Goal: Navigation & Orientation: Find specific page/section

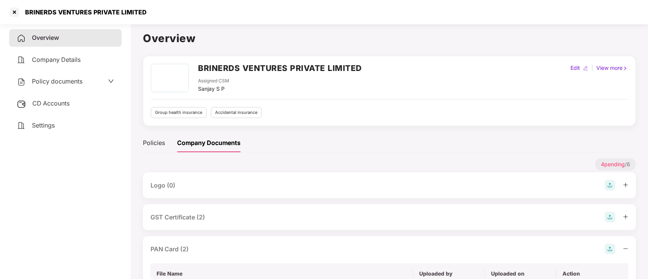
scroll to position [152, 0]
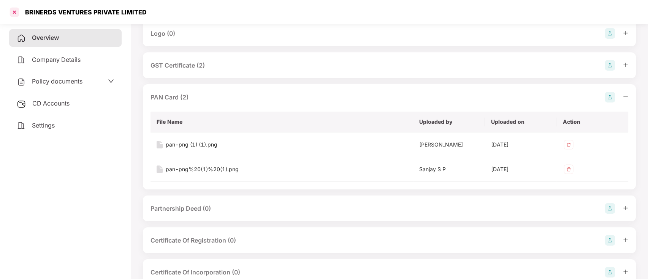
click at [14, 13] on div at bounding box center [14, 12] width 12 height 12
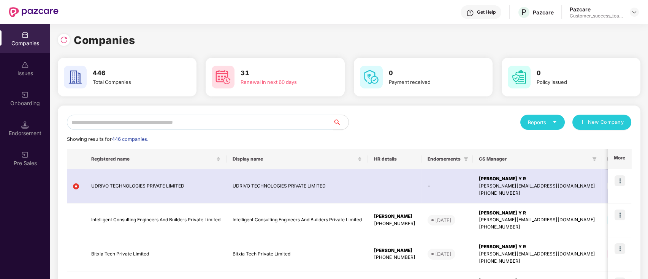
scroll to position [0, 0]
click at [227, 123] on input "text" at bounding box center [200, 122] width 267 height 15
paste input "*******"
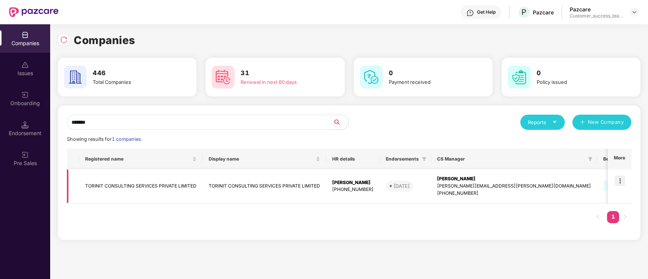
type input "*******"
click at [621, 181] on img at bounding box center [620, 181] width 11 height 11
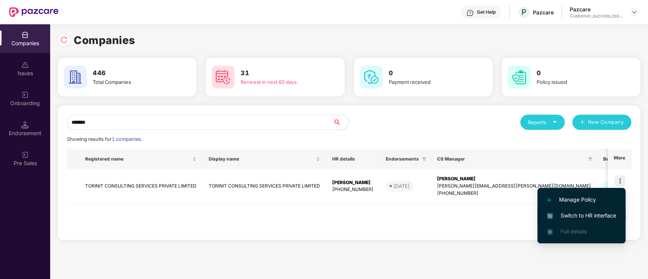
click at [608, 214] on span "Switch to HR interface" at bounding box center [581, 216] width 69 height 8
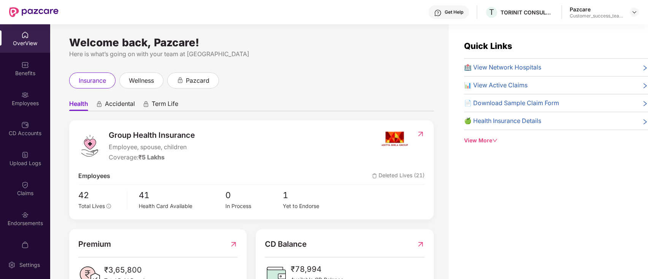
click at [22, 100] on div "Employees" at bounding box center [25, 104] width 50 height 8
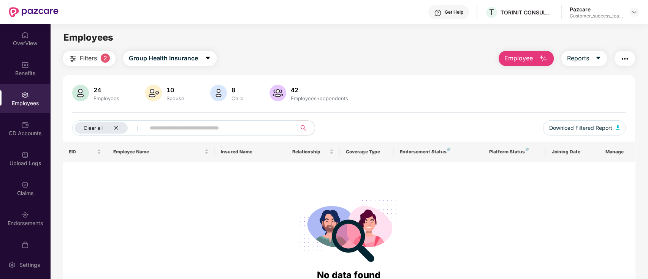
click at [116, 129] on icon "close" at bounding box center [116, 127] width 5 height 5
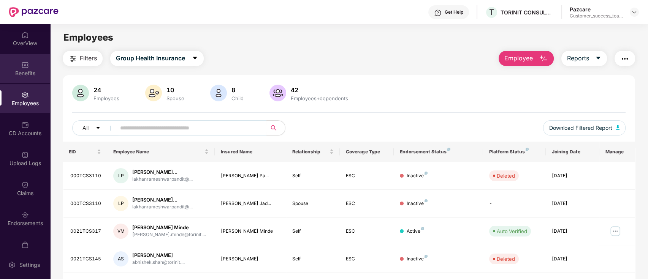
click at [11, 63] on div "Benefits" at bounding box center [25, 68] width 50 height 29
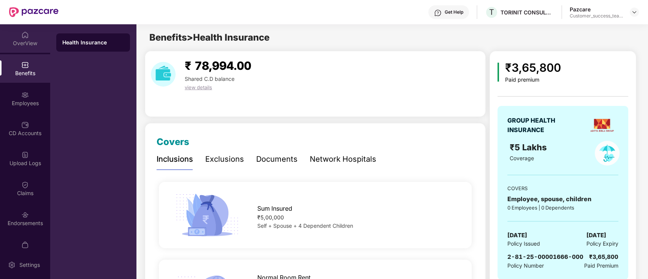
click at [21, 47] on div "OverView" at bounding box center [25, 44] width 50 height 8
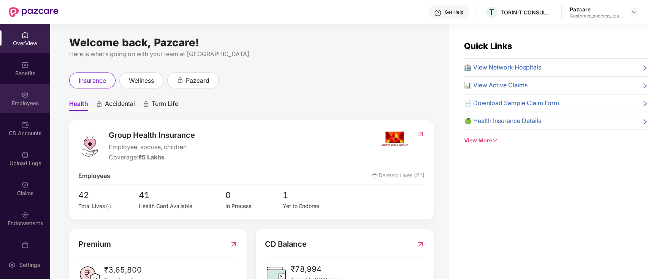
click at [29, 93] on div "Employees" at bounding box center [25, 98] width 50 height 29
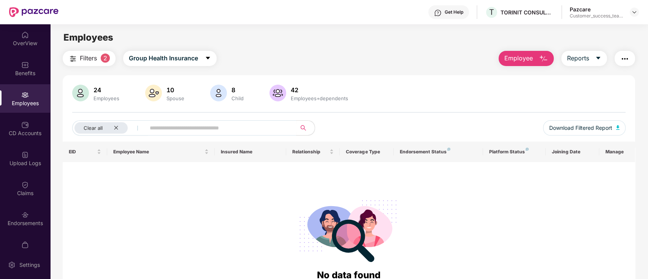
click at [70, 56] on img "button" at bounding box center [72, 58] width 9 height 9
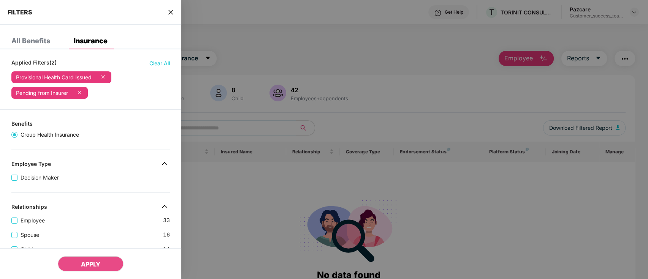
click at [159, 61] on span "Clear All" at bounding box center [159, 63] width 21 height 8
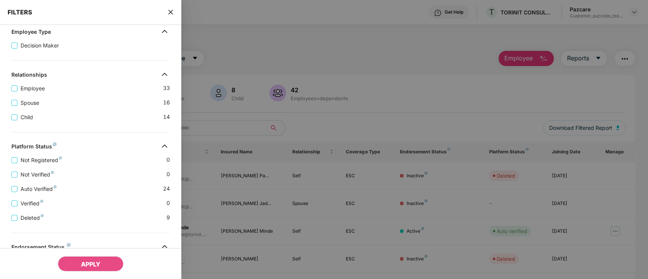
scroll to position [203, 0]
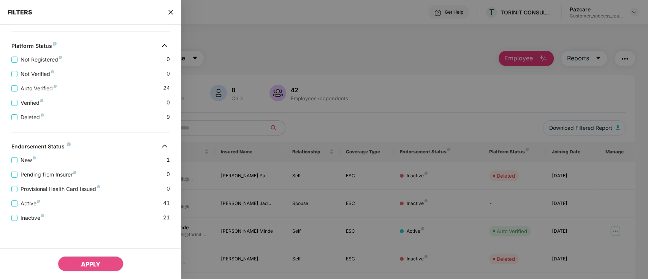
click at [173, 11] on icon "close" at bounding box center [171, 12] width 6 height 6
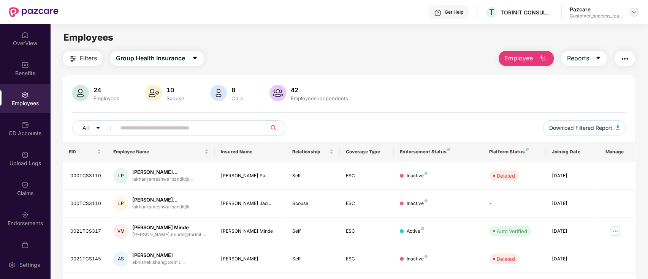
click at [633, 14] on img at bounding box center [635, 12] width 6 height 6
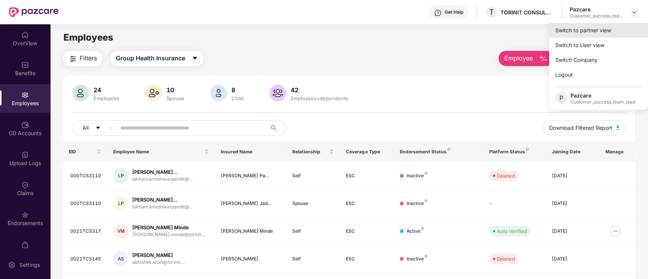
click at [629, 26] on div "Switch to partner view" at bounding box center [598, 30] width 99 height 15
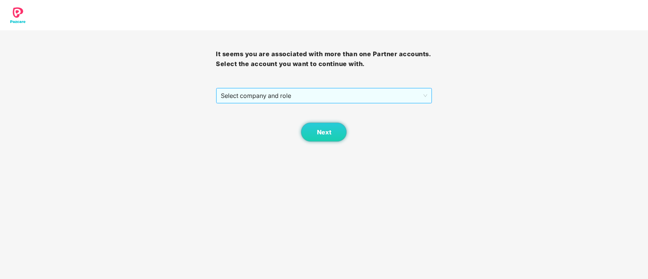
click at [332, 98] on span "Select company and role" at bounding box center [324, 96] width 206 height 14
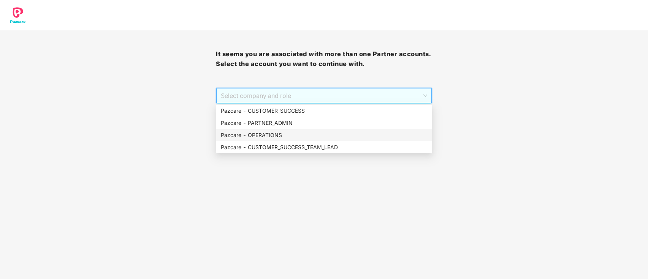
click at [304, 141] on div "Pazcare - OPERATIONS" at bounding box center [324, 135] width 216 height 12
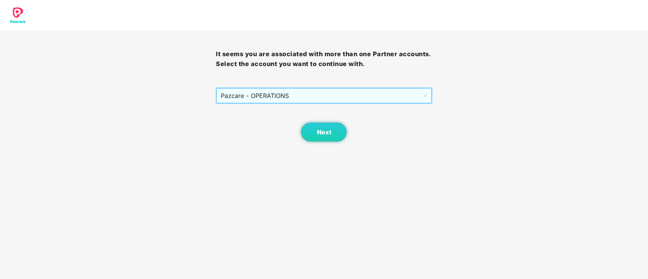
click at [303, 97] on span "Pazcare - OPERATIONS" at bounding box center [324, 96] width 206 height 14
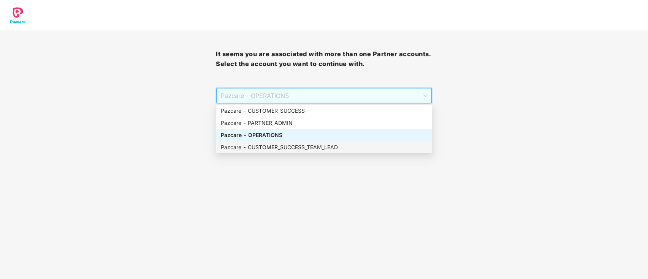
click at [298, 148] on div "Pazcare - CUSTOMER_SUCCESS_TEAM_LEAD" at bounding box center [324, 147] width 207 height 8
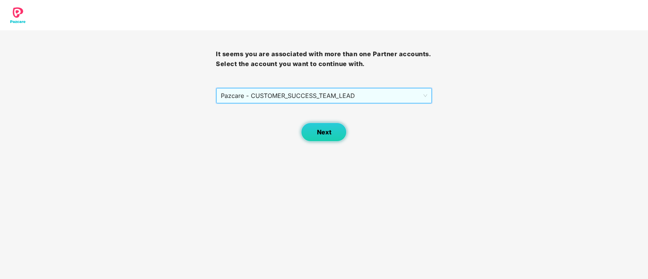
click at [320, 132] on span "Next" at bounding box center [324, 132] width 14 height 7
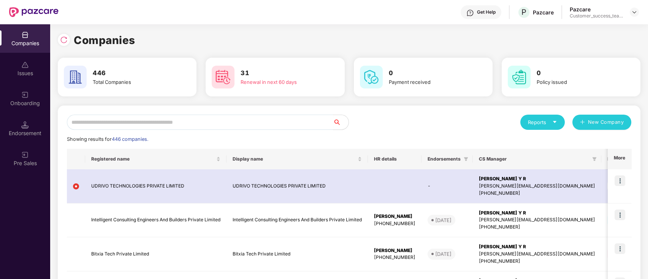
click at [283, 122] on input "text" at bounding box center [200, 122] width 267 height 15
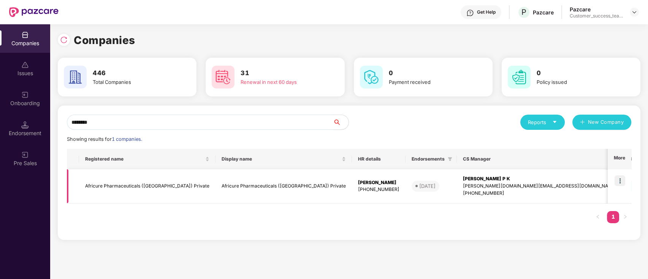
type input "********"
click at [621, 181] on img at bounding box center [620, 181] width 11 height 11
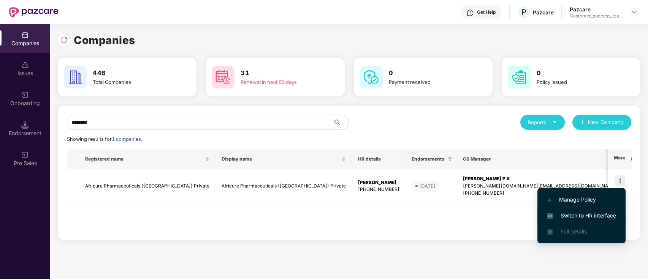
click at [606, 215] on span "Switch to HR interface" at bounding box center [581, 216] width 69 height 8
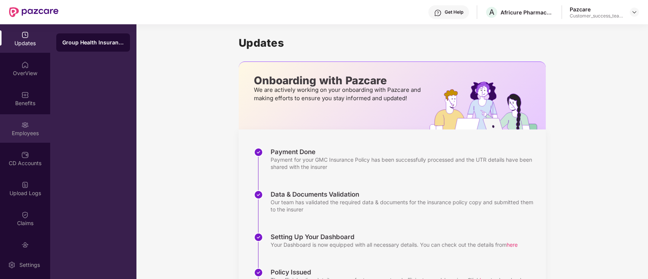
click at [18, 131] on div "Employees" at bounding box center [25, 134] width 50 height 8
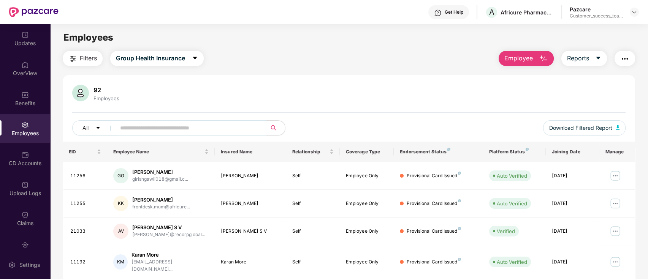
scroll to position [187, 0]
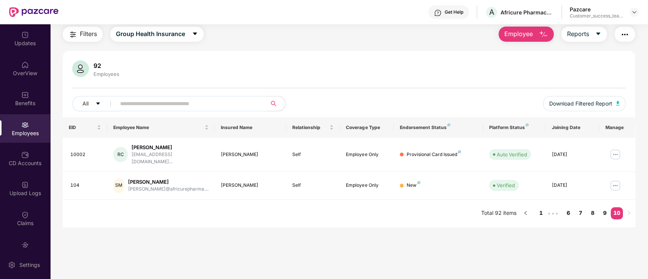
scroll to position [24, 0]
click at [603, 208] on link "9" at bounding box center [605, 213] width 12 height 11
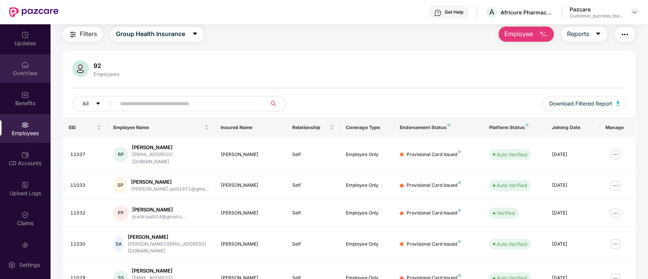
click at [18, 67] on div "OverView" at bounding box center [25, 68] width 50 height 29
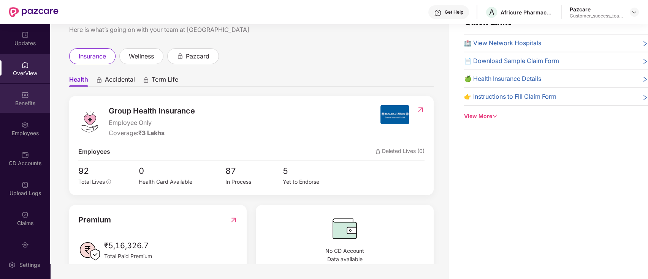
click at [22, 96] on img at bounding box center [25, 95] width 8 height 8
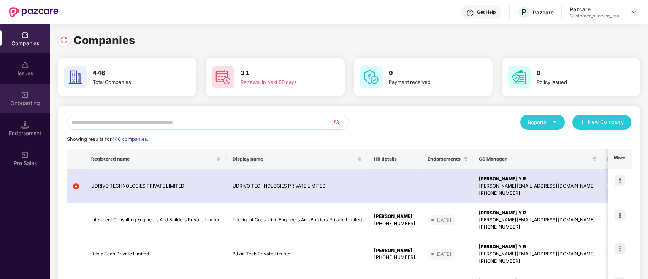
click at [18, 92] on div "Onboarding" at bounding box center [25, 98] width 50 height 29
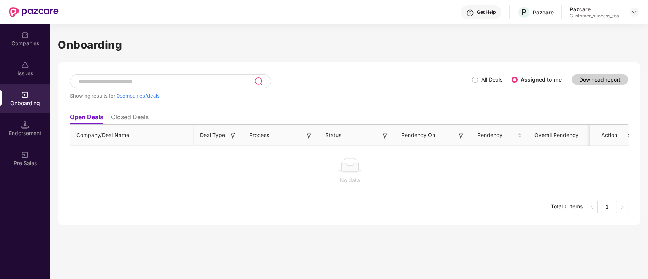
click at [477, 84] on label "All Deals" at bounding box center [488, 80] width 33 height 8
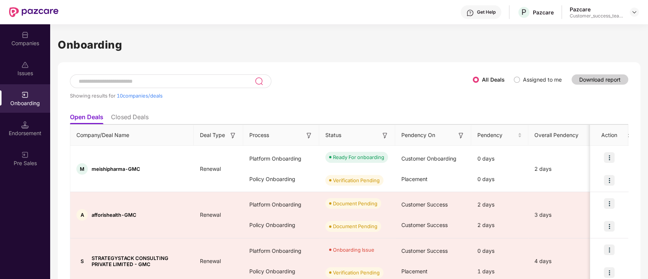
click at [384, 135] on img at bounding box center [385, 136] width 8 height 8
click at [459, 136] on img at bounding box center [461, 136] width 8 height 8
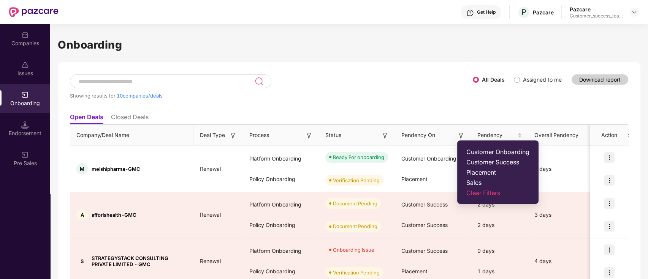
click at [497, 162] on span "Customer Success" at bounding box center [498, 163] width 63 height 8
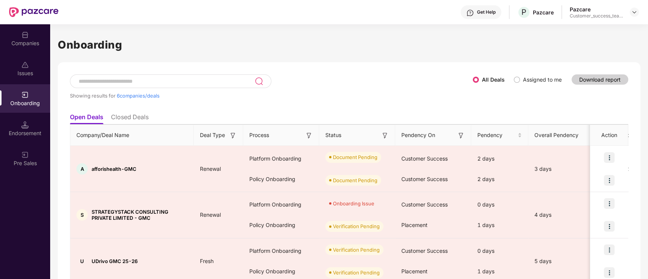
click at [462, 137] on img at bounding box center [461, 136] width 8 height 8
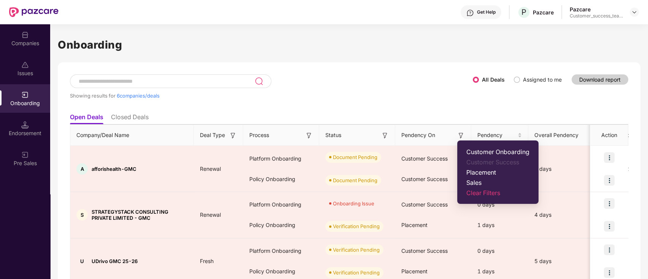
click at [484, 174] on span "Placement" at bounding box center [498, 173] width 63 height 8
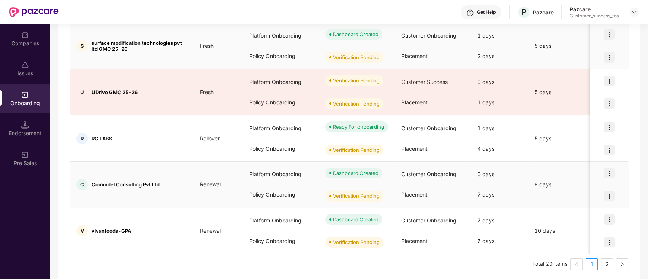
scroll to position [357, 0]
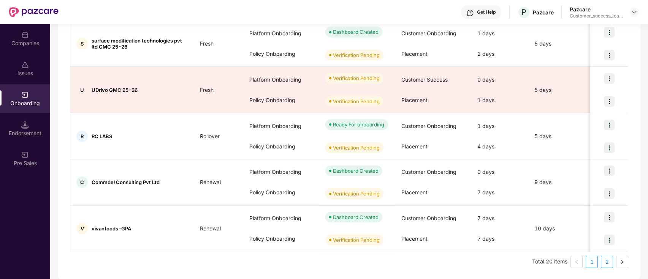
click at [609, 263] on link "2" at bounding box center [607, 262] width 11 height 11
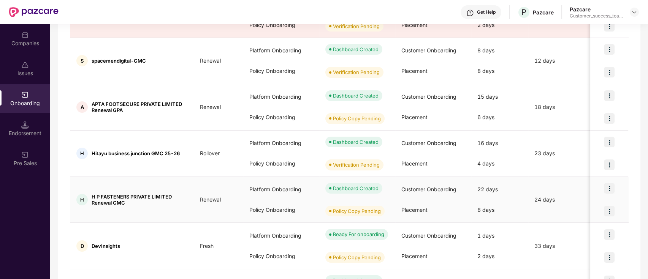
scroll to position [0, 0]
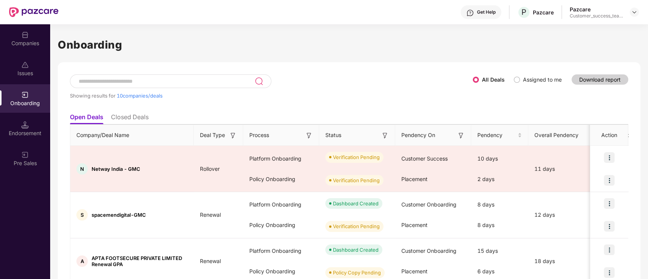
click at [462, 135] on img at bounding box center [461, 136] width 8 height 8
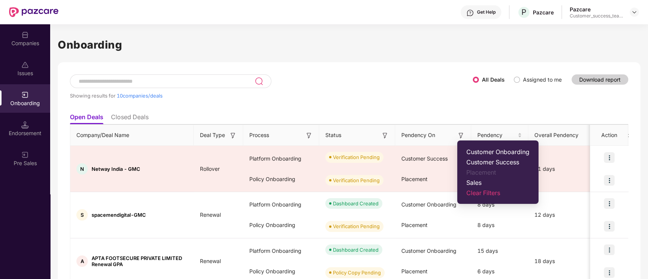
click at [488, 151] on span "Customer Onboarding" at bounding box center [498, 152] width 63 height 8
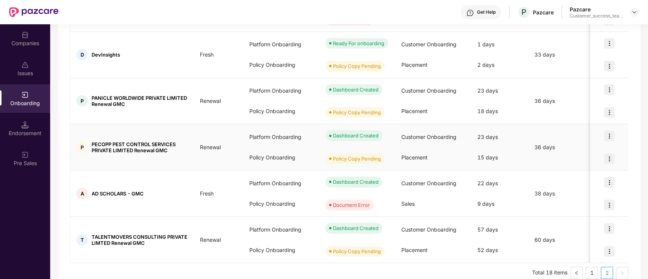
scroll to position [265, 0]
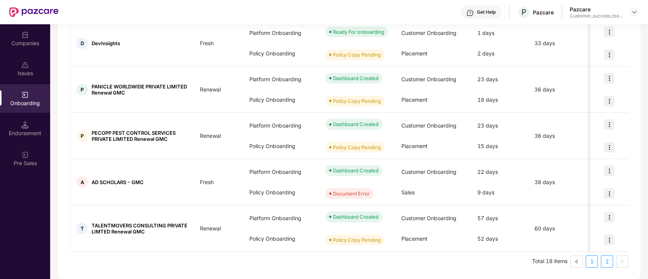
click at [590, 263] on link "1" at bounding box center [591, 261] width 11 height 11
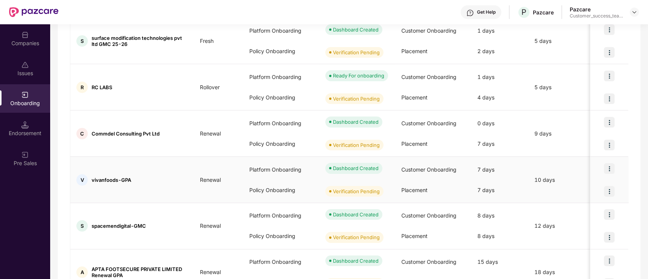
scroll to position [357, 0]
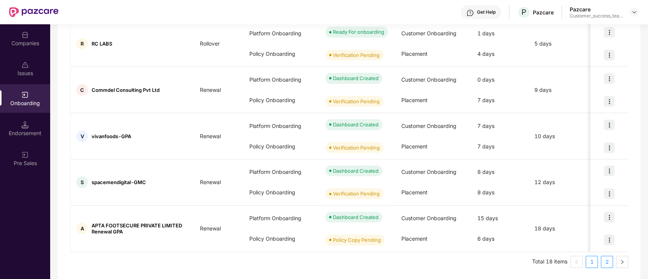
click at [605, 260] on link "2" at bounding box center [607, 262] width 11 height 11
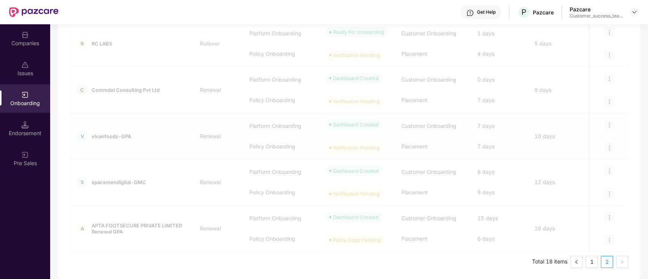
scroll to position [265, 0]
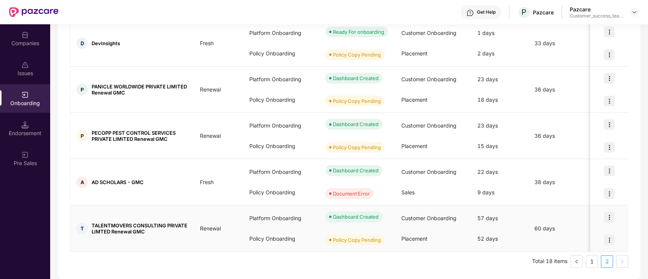
click at [595, 245] on div at bounding box center [609, 240] width 38 height 23
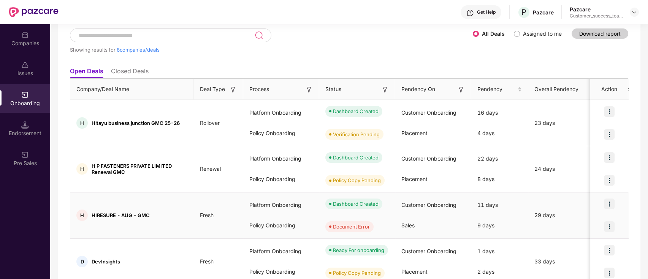
scroll to position [11, 0]
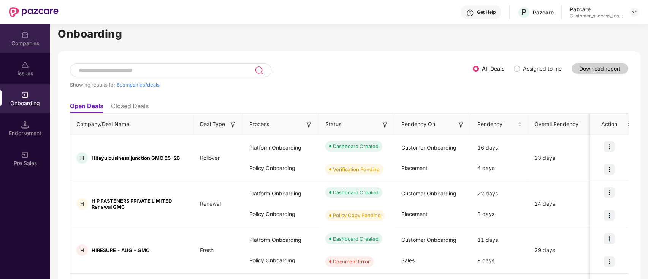
click at [44, 47] on div "Companies" at bounding box center [25, 38] width 50 height 29
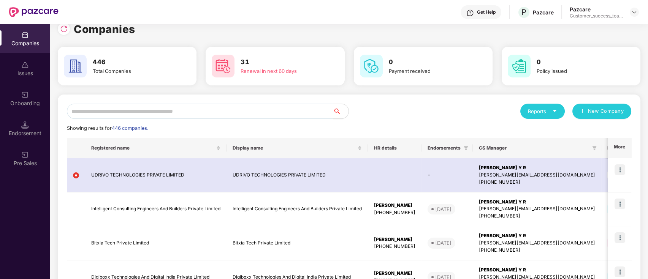
scroll to position [0, 0]
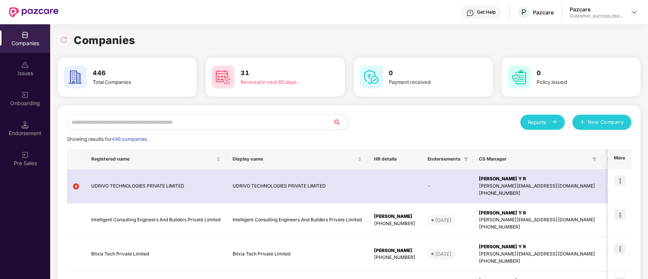
click at [298, 125] on input "text" at bounding box center [200, 122] width 267 height 15
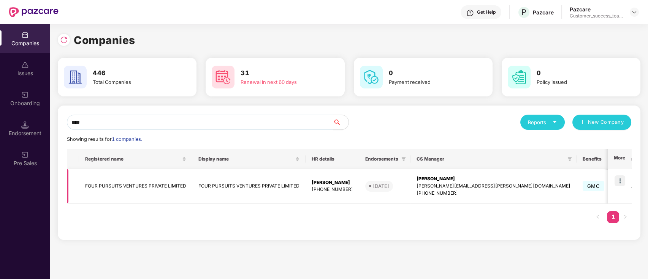
type input "****"
click at [624, 181] on img at bounding box center [620, 181] width 11 height 11
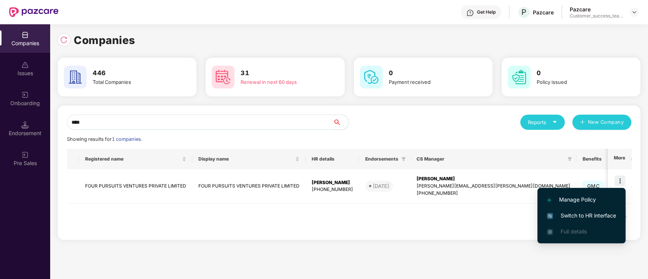
click at [602, 220] on span "Switch to HR interface" at bounding box center [581, 216] width 69 height 8
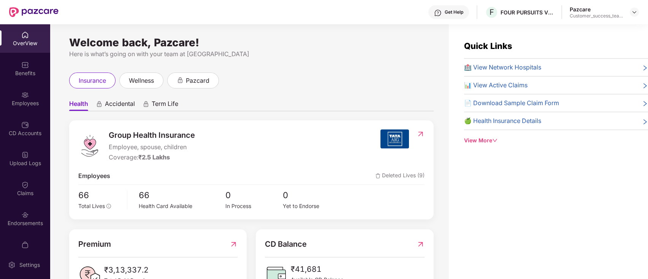
click at [27, 191] on div "Claims" at bounding box center [25, 194] width 50 height 8
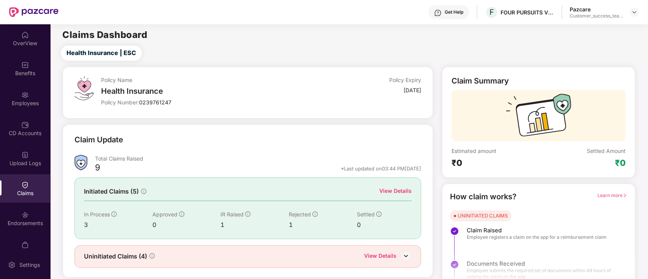
click at [390, 187] on div "View Details" at bounding box center [395, 191] width 32 height 8
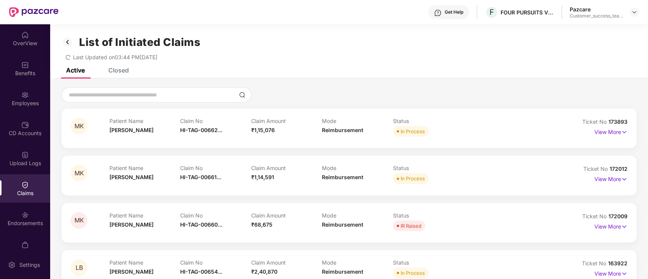
scroll to position [24, 0]
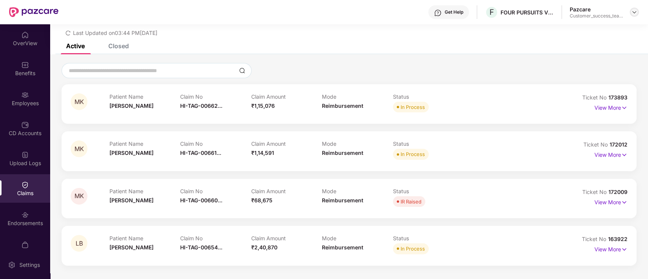
click at [634, 11] on img at bounding box center [635, 12] width 6 height 6
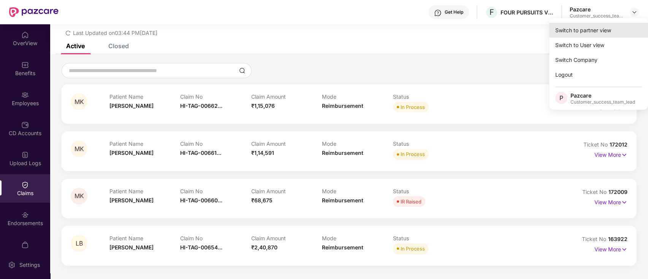
click at [620, 33] on div "Switch to partner view" at bounding box center [598, 30] width 99 height 15
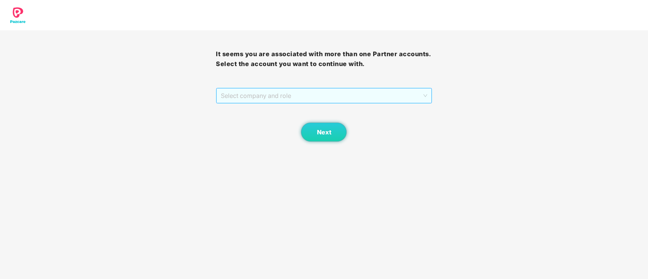
click at [367, 92] on span "Select company and role" at bounding box center [324, 96] width 206 height 14
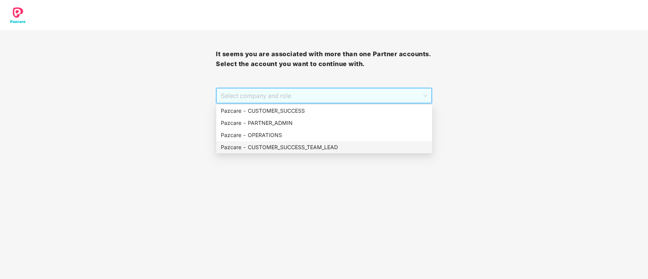
click at [319, 144] on div "Pazcare - CUSTOMER_SUCCESS_TEAM_LEAD" at bounding box center [324, 147] width 207 height 8
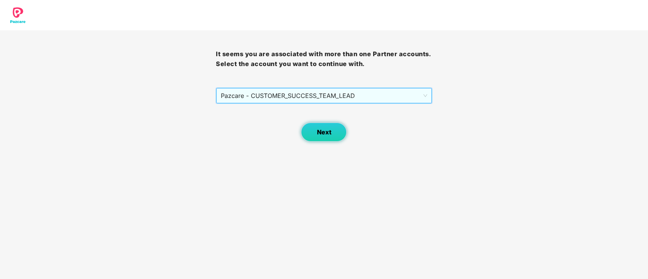
click at [321, 131] on span "Next" at bounding box center [324, 132] width 14 height 7
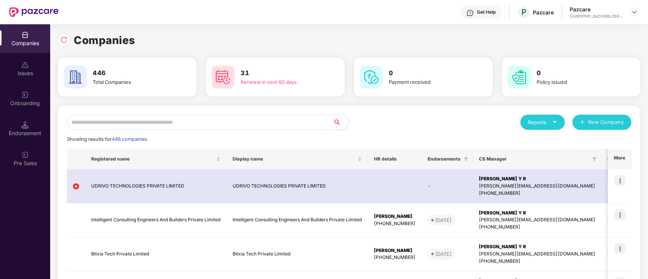
click at [266, 127] on input "text" at bounding box center [200, 122] width 267 height 15
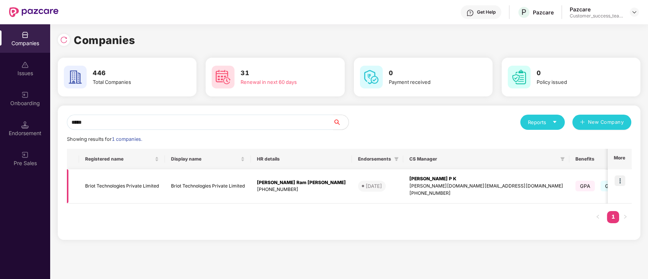
type input "*****"
click at [621, 176] on img at bounding box center [620, 181] width 11 height 11
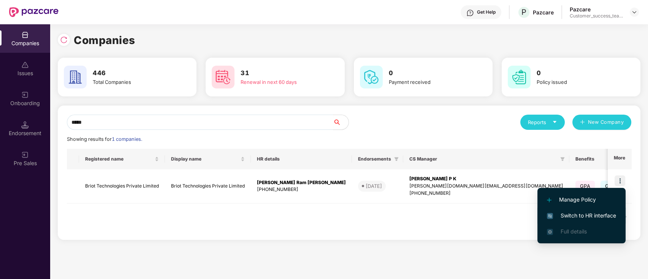
click at [604, 213] on span "Switch to HR interface" at bounding box center [581, 216] width 69 height 8
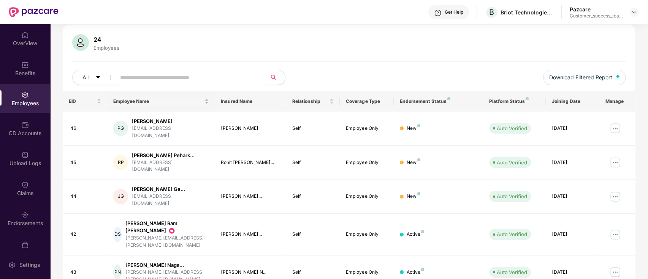
scroll to position [0, 0]
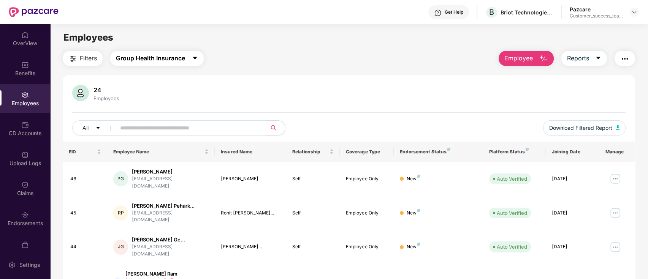
click at [154, 57] on span "Group Health Insurance" at bounding box center [150, 59] width 69 height 10
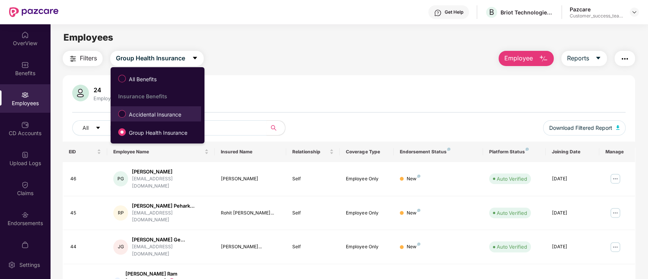
click at [154, 114] on span "Accidental Insurance" at bounding box center [155, 115] width 59 height 8
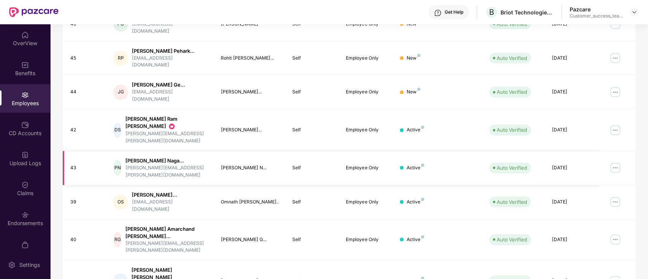
scroll to position [187, 0]
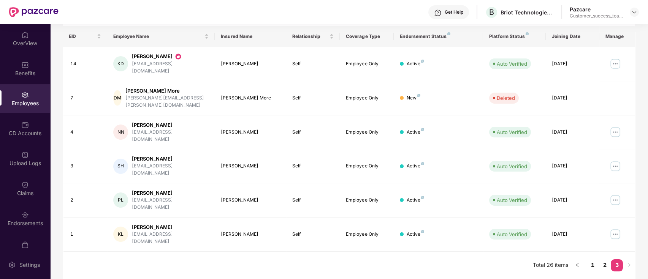
scroll to position [76, 0]
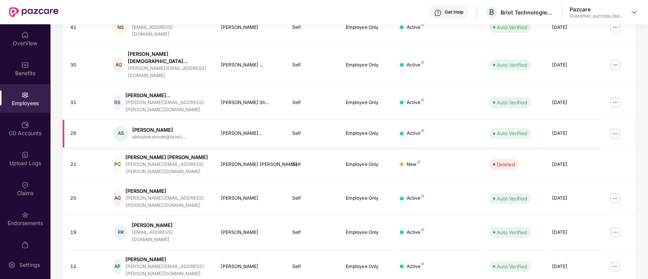
scroll to position [187, 0]
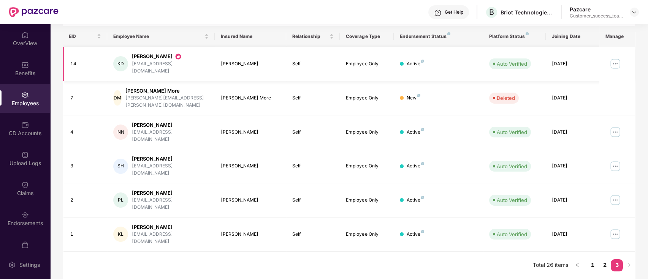
scroll to position [76, 0]
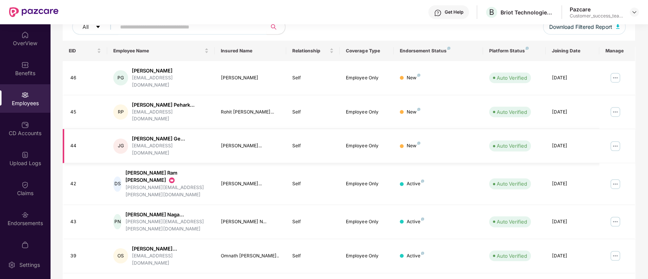
scroll to position [0, 0]
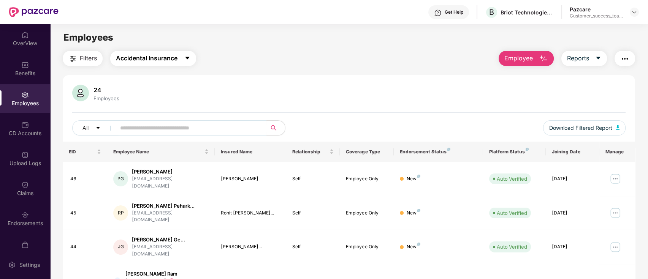
click at [176, 51] on button "Accidental Insurance" at bounding box center [153, 58] width 86 height 15
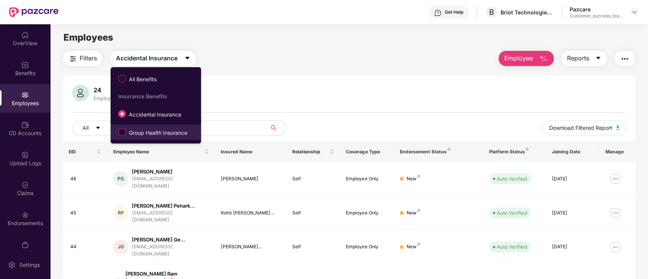
click at [139, 136] on span "Group Health Insurance" at bounding box center [158, 133] width 65 height 8
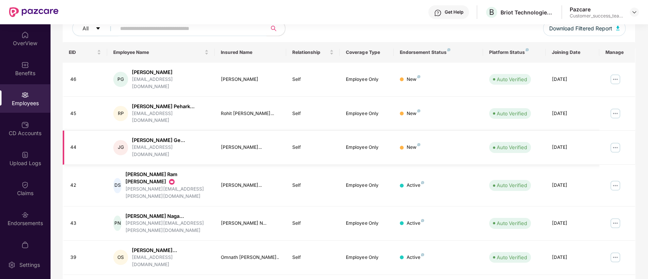
scroll to position [101, 0]
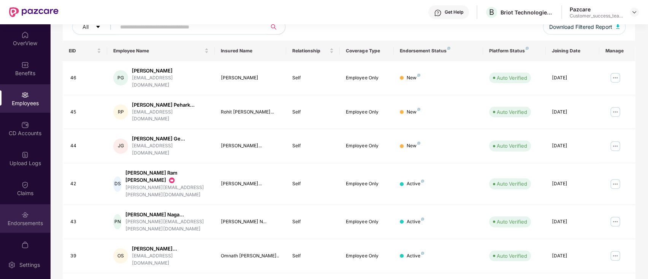
click at [21, 229] on div "Endorsements" at bounding box center [25, 219] width 50 height 29
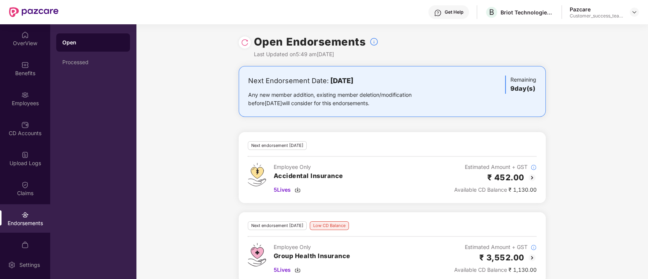
scroll to position [13, 0]
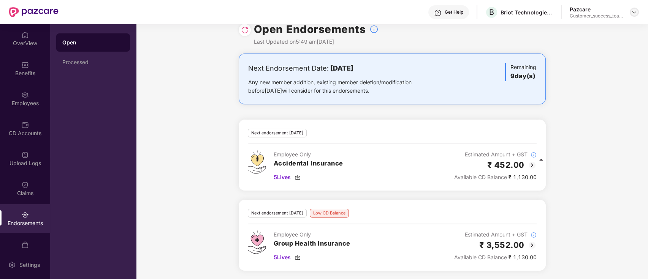
click at [633, 12] on img at bounding box center [635, 12] width 6 height 6
